Goal: Information Seeking & Learning: Learn about a topic

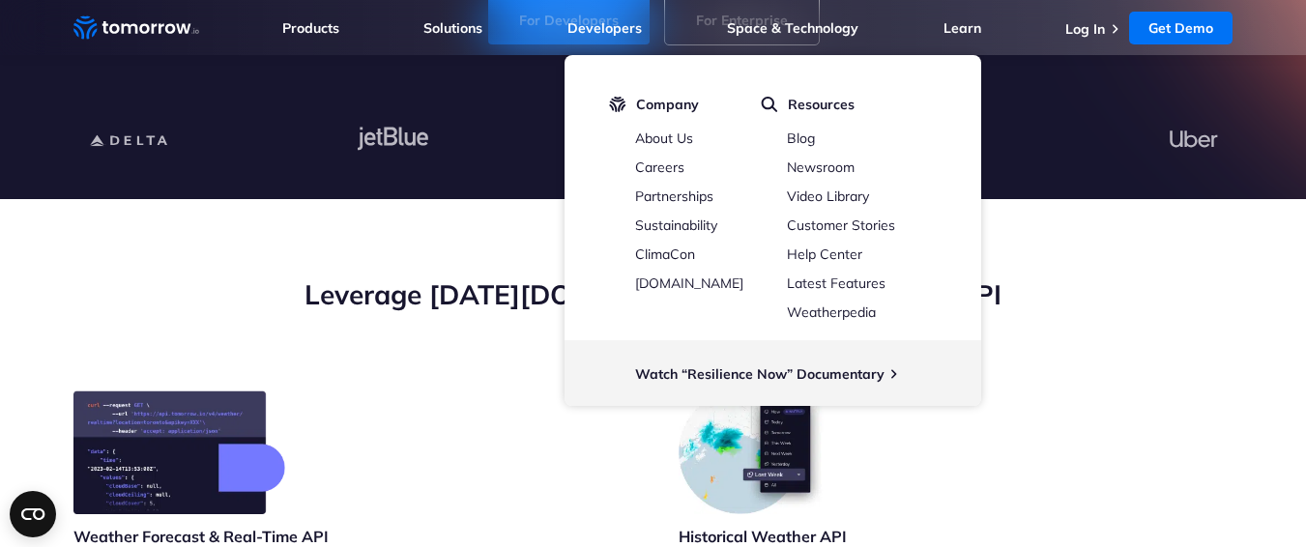
scroll to position [463, 0]
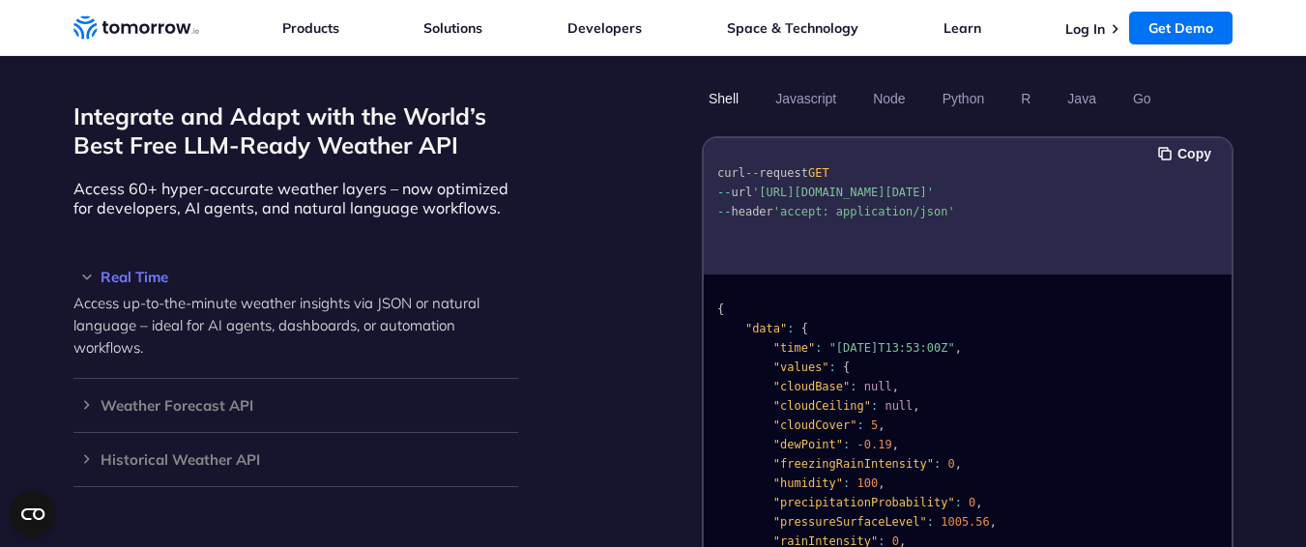
scroll to position [1624, 0]
click at [210, 399] on h3 "Weather Forecast API" at bounding box center [295, 406] width 445 height 15
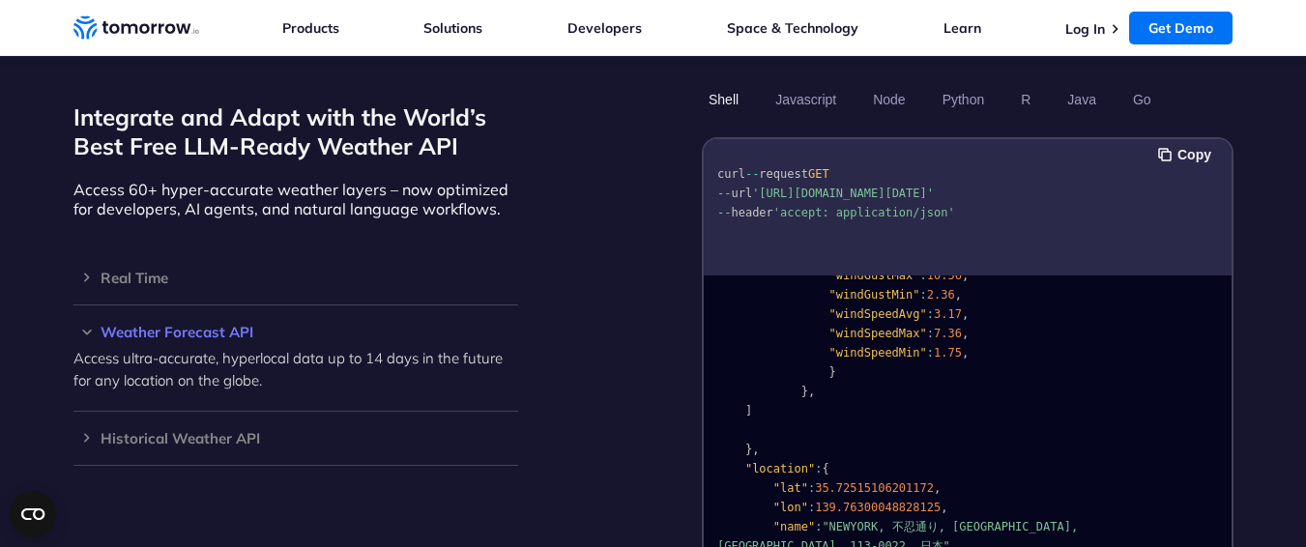
scroll to position [2576, 0]
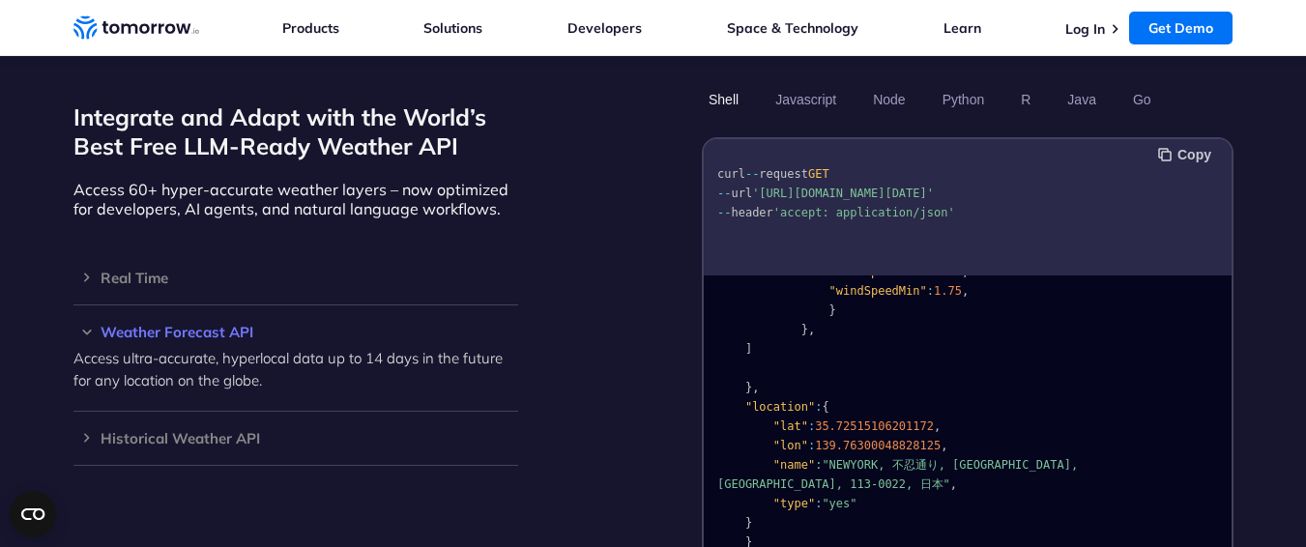
click at [1187, 144] on button "Copy" at bounding box center [1187, 154] width 59 height 21
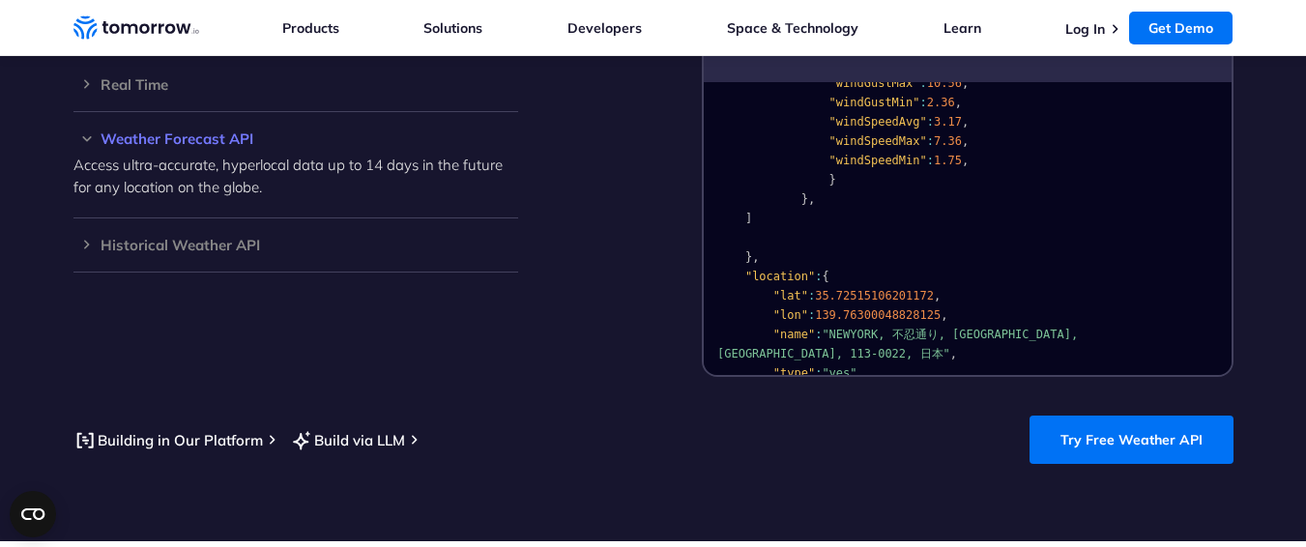
scroll to position [2479, 0]
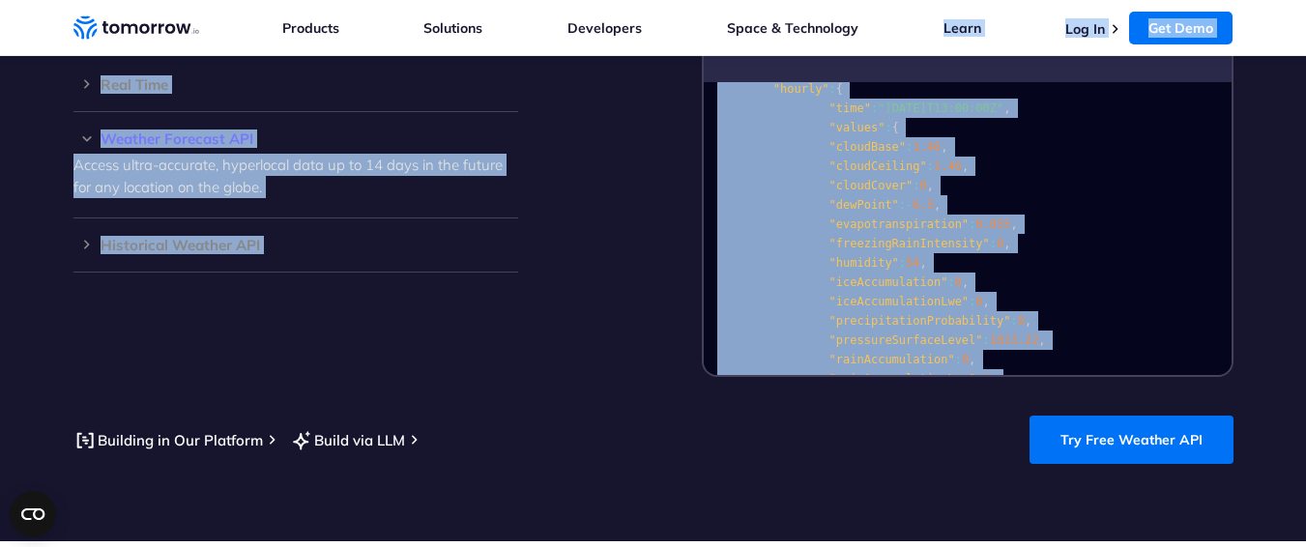
scroll to position [0, 0]
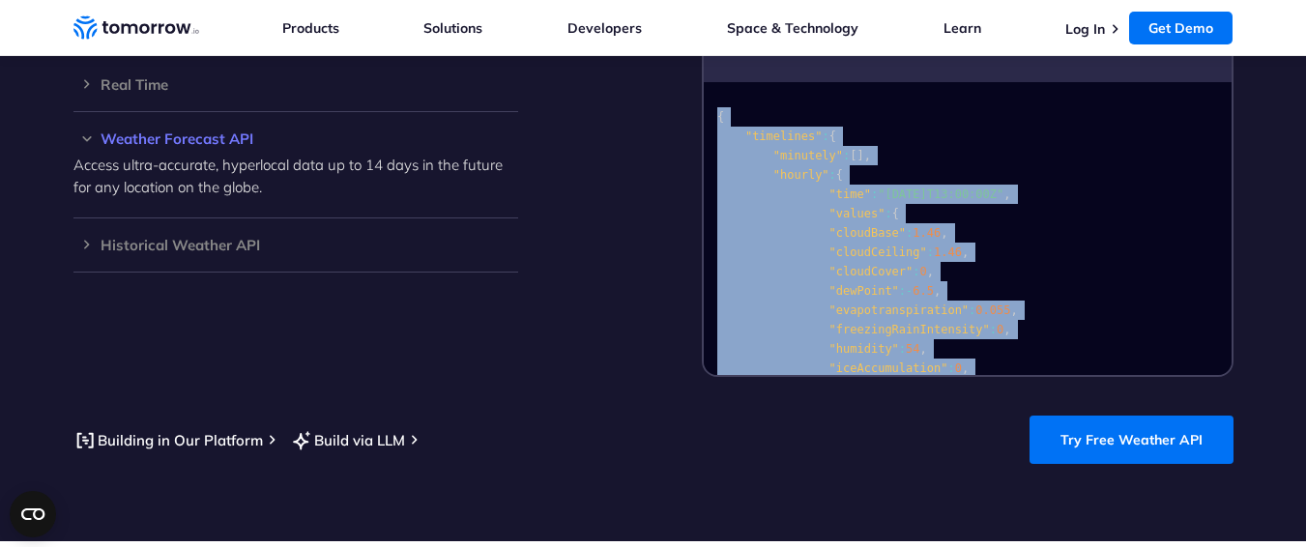
drag, startPoint x: 777, startPoint y: 339, endPoint x: 703, endPoint y: 72, distance: 278.0
click at [703, 72] on div "Copy curl -- request GET -- url 'https://api.tomorrow.io/v4/weather/forecast?lo…" at bounding box center [968, 160] width 532 height 433
copy code "{ "timelines" : { "minutely" : [ ] , "hourly" : { "time" : "2023-02-14T13:00:00…"
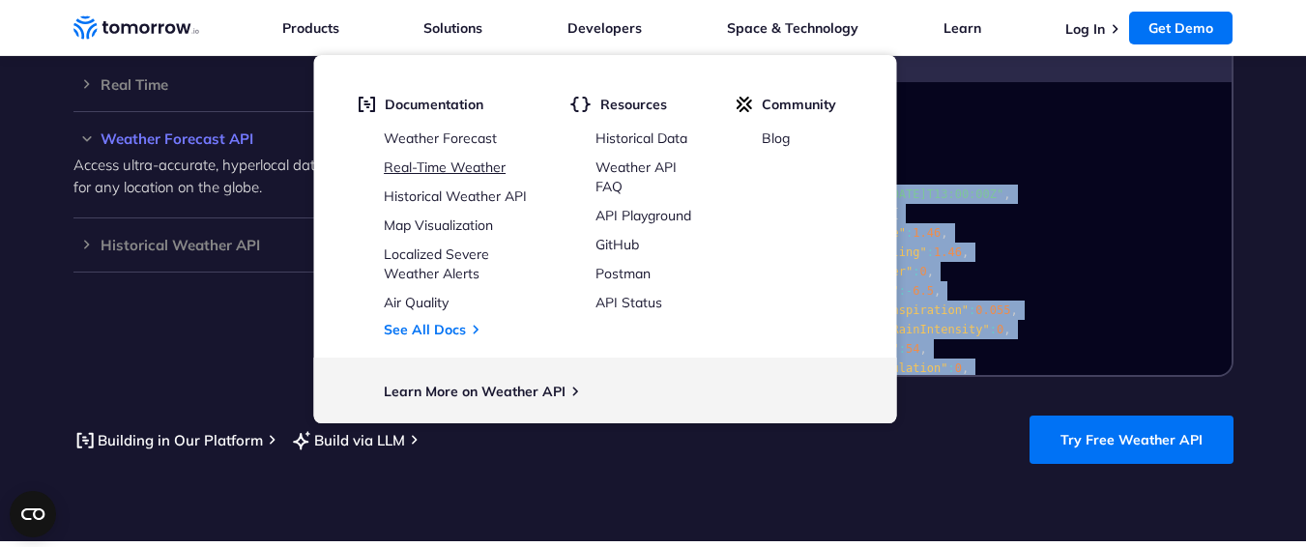
click at [473, 163] on link "Real-Time Weather" at bounding box center [445, 167] width 122 height 17
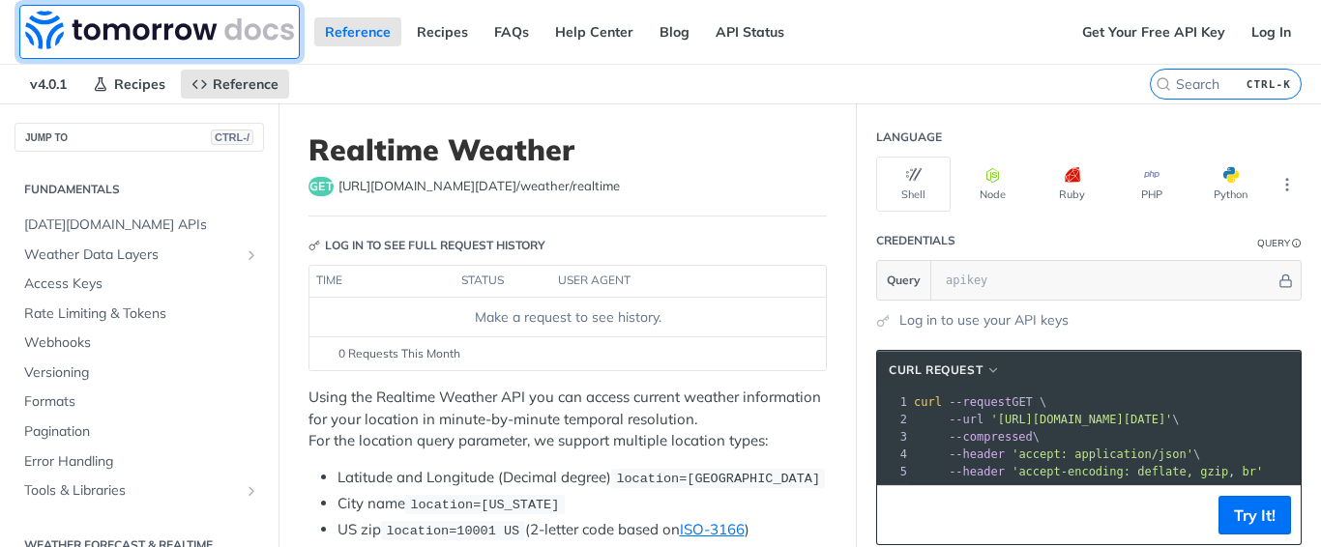
click at [92, 19] on img at bounding box center [159, 30] width 269 height 39
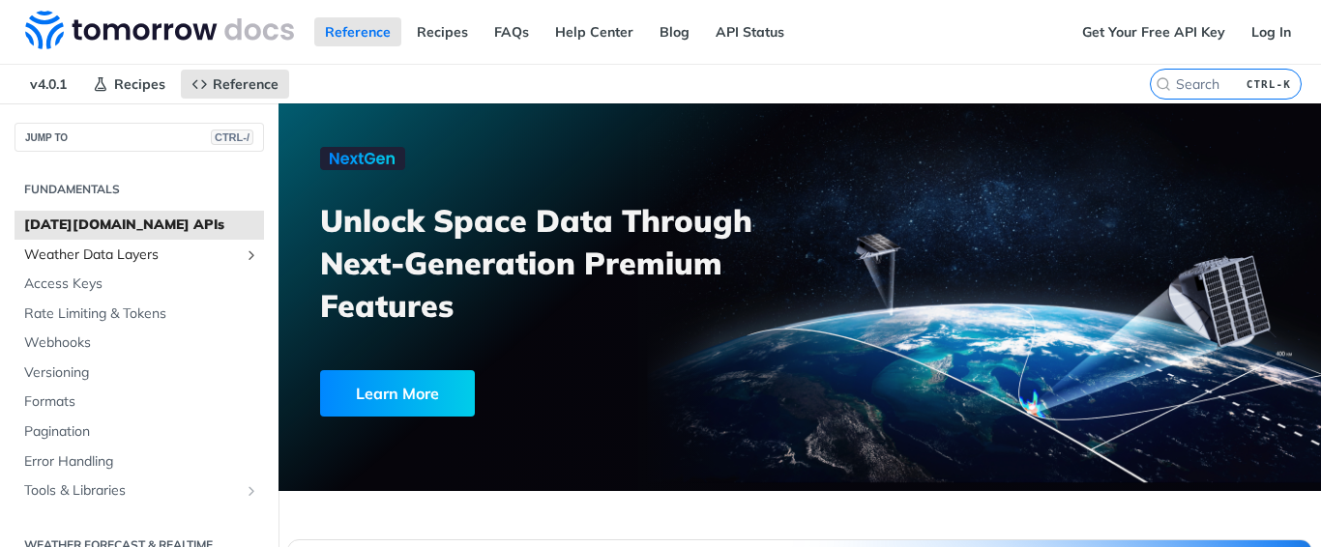
click at [131, 257] on span "Weather Data Layers" at bounding box center [131, 255] width 215 height 19
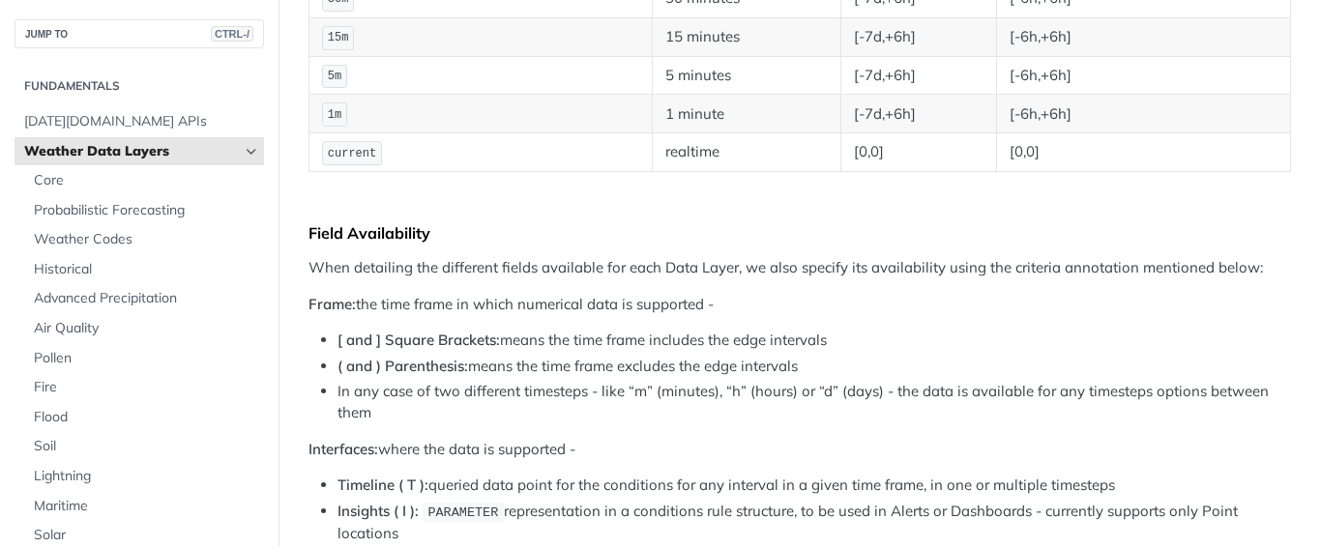
scroll to position [774, 0]
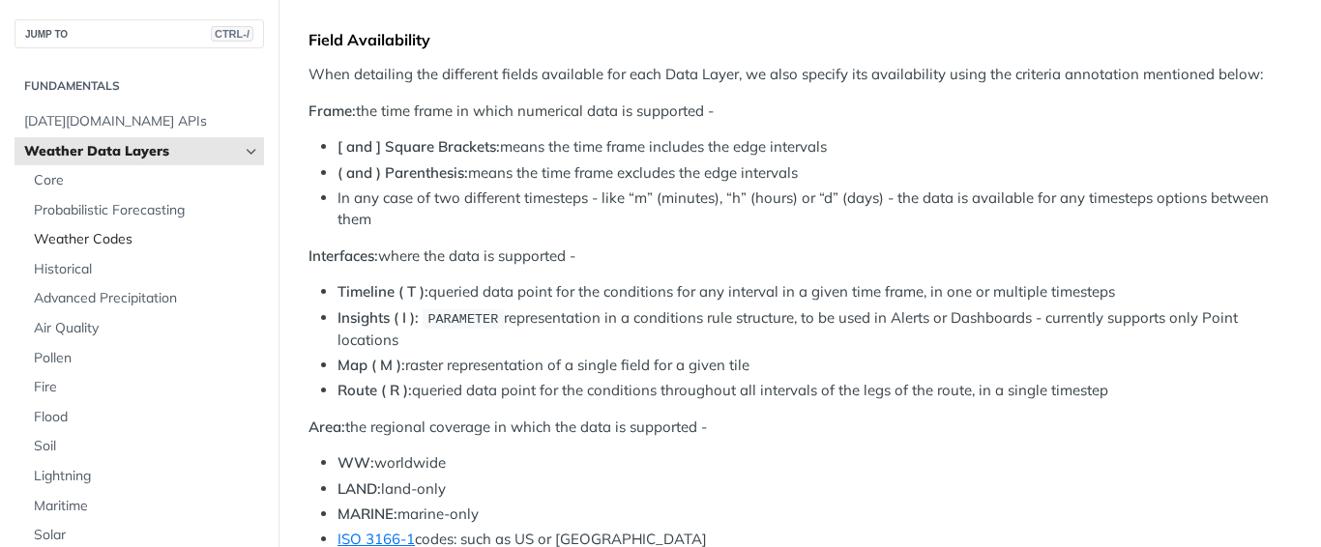
click at [76, 246] on span "Weather Codes" at bounding box center [146, 239] width 225 height 19
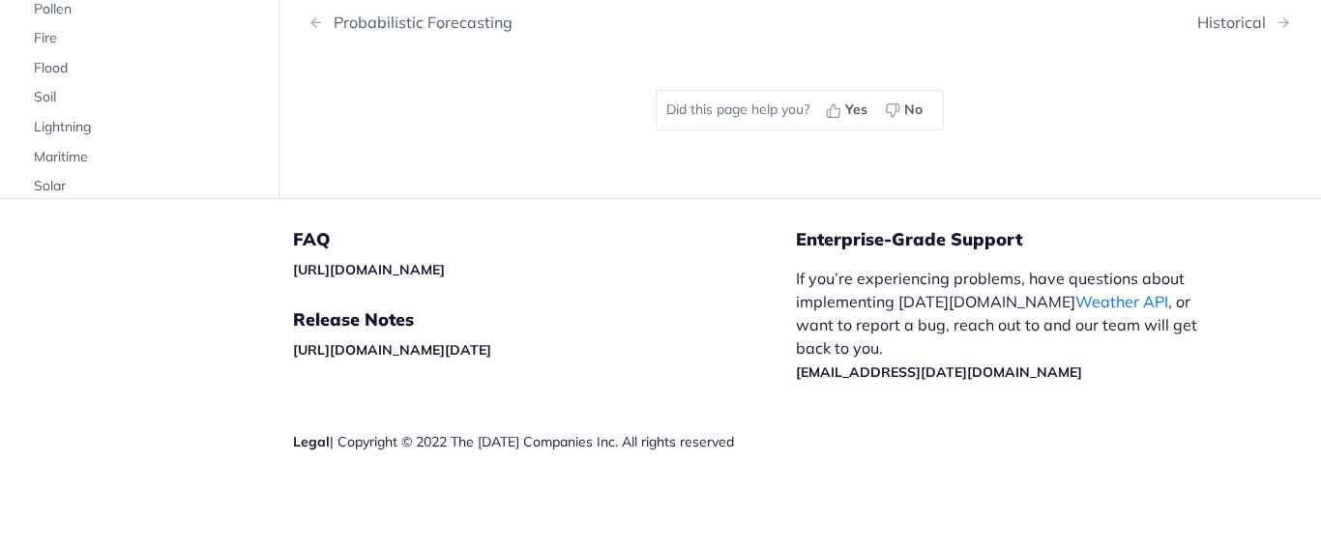
scroll to position [14220, 0]
